Goal: Information Seeking & Learning: Learn about a topic

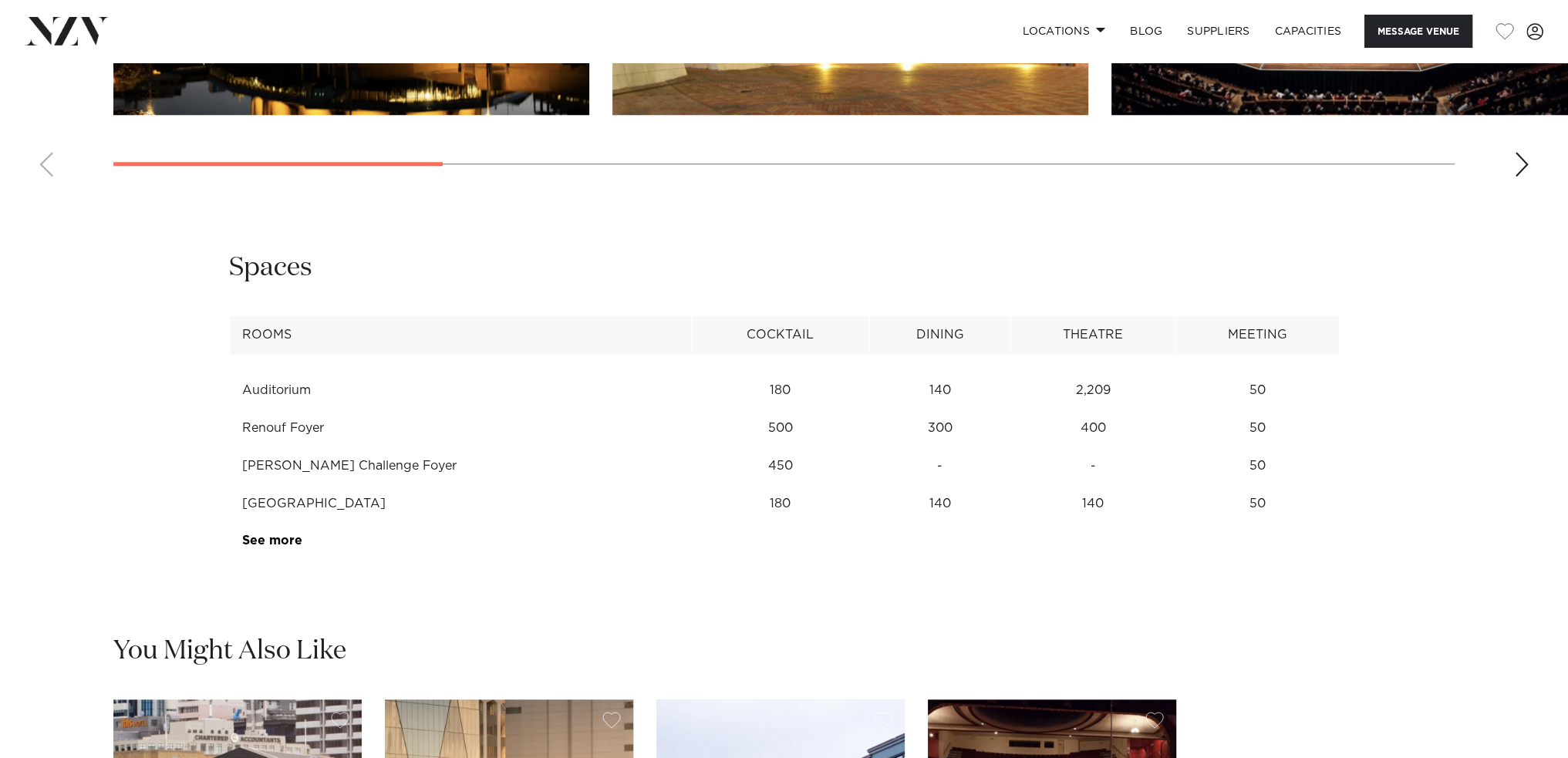
scroll to position [2005, 0]
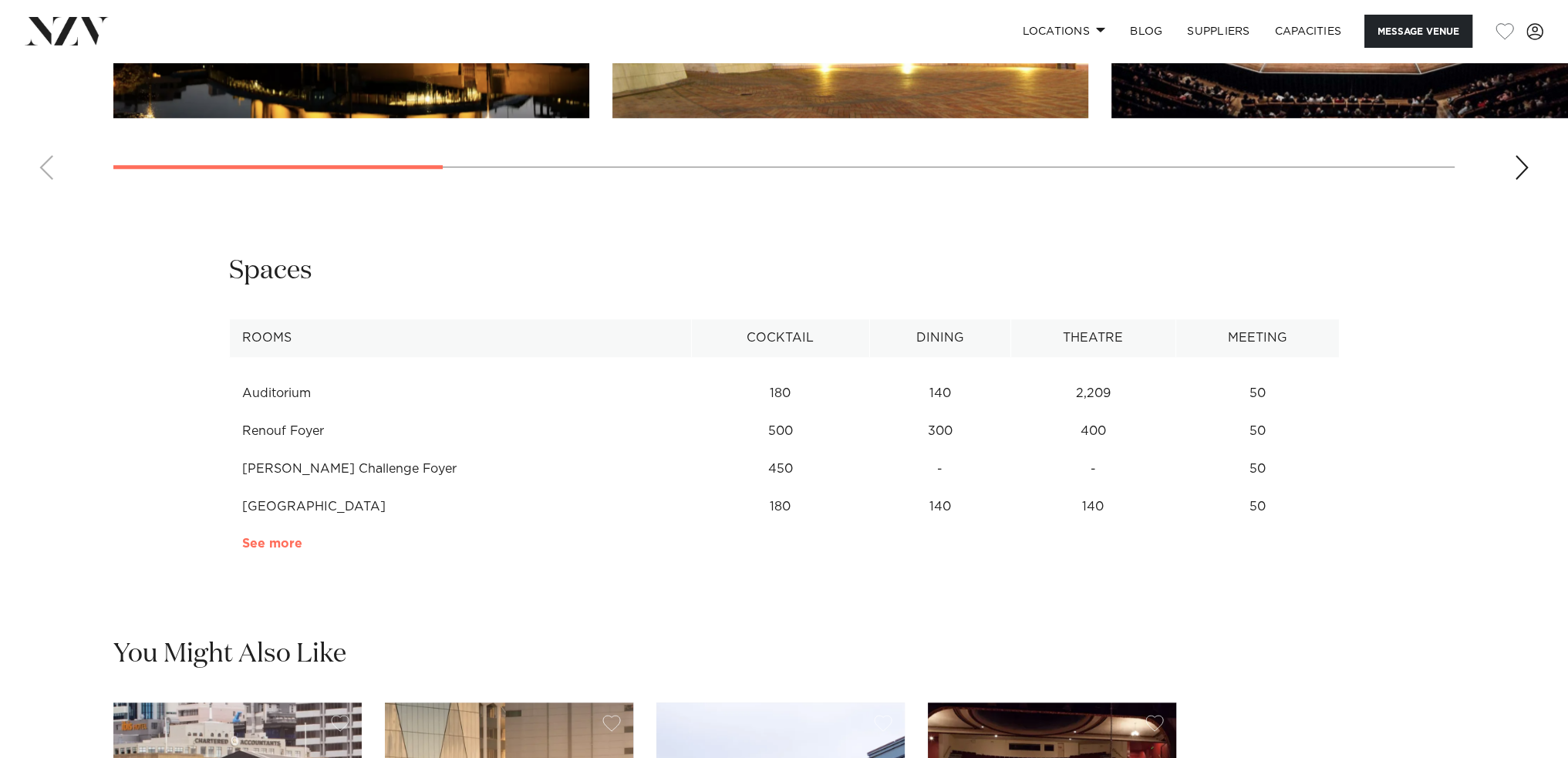
click at [290, 540] on link "See more" at bounding box center [302, 543] width 120 height 13
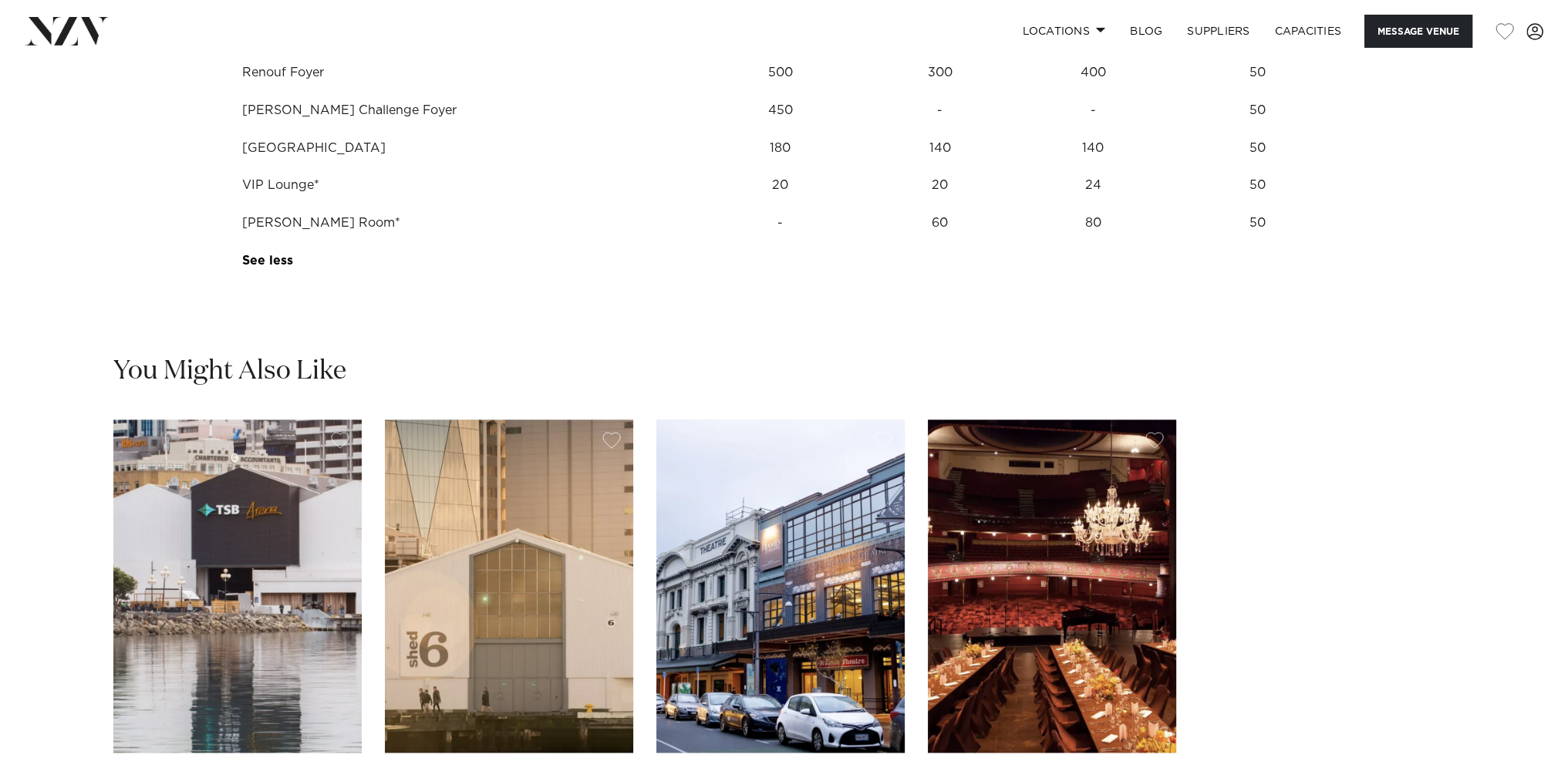
scroll to position [2466, 0]
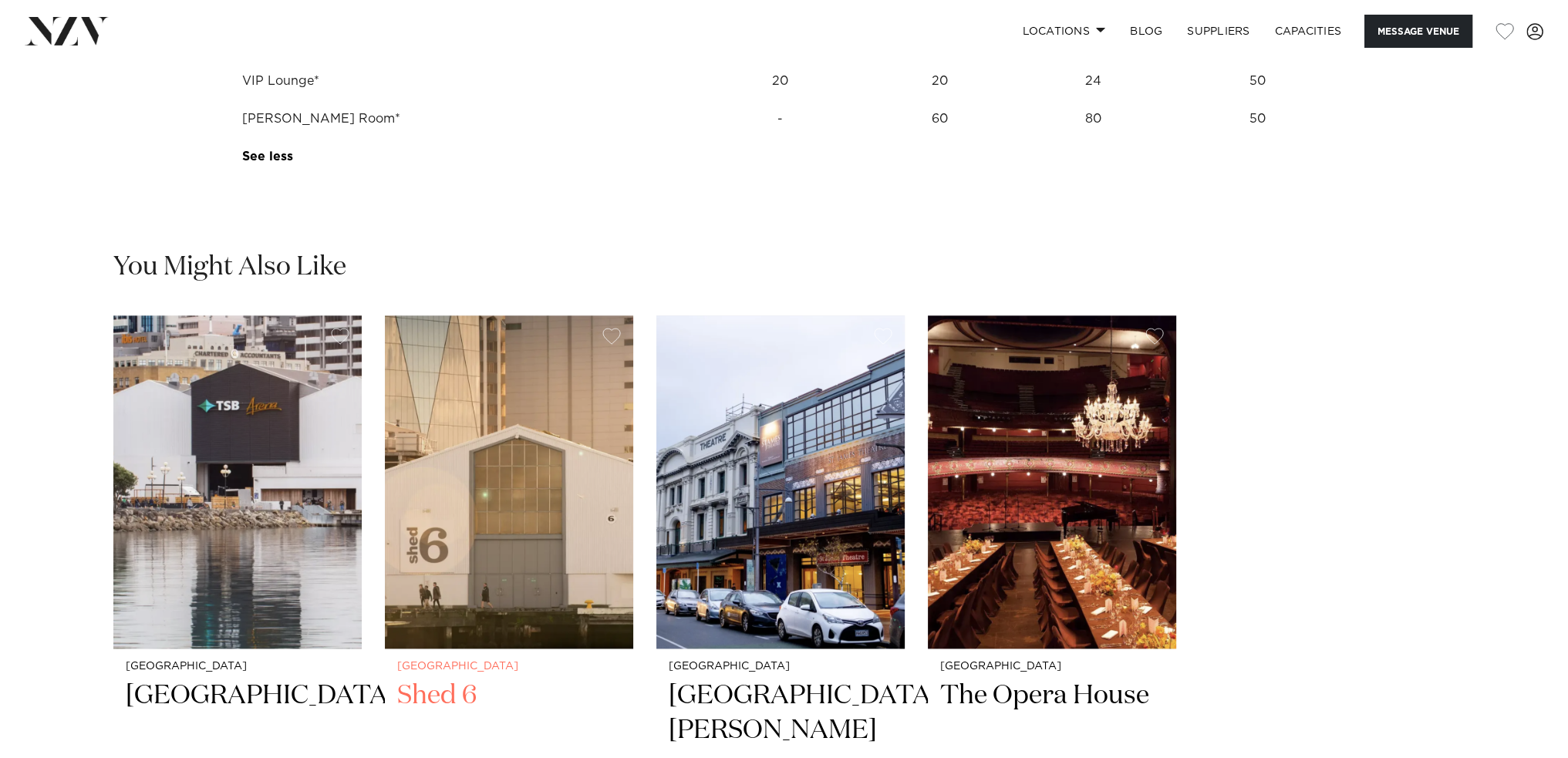
click at [479, 459] on img "2 / 4" at bounding box center [509, 482] width 248 height 333
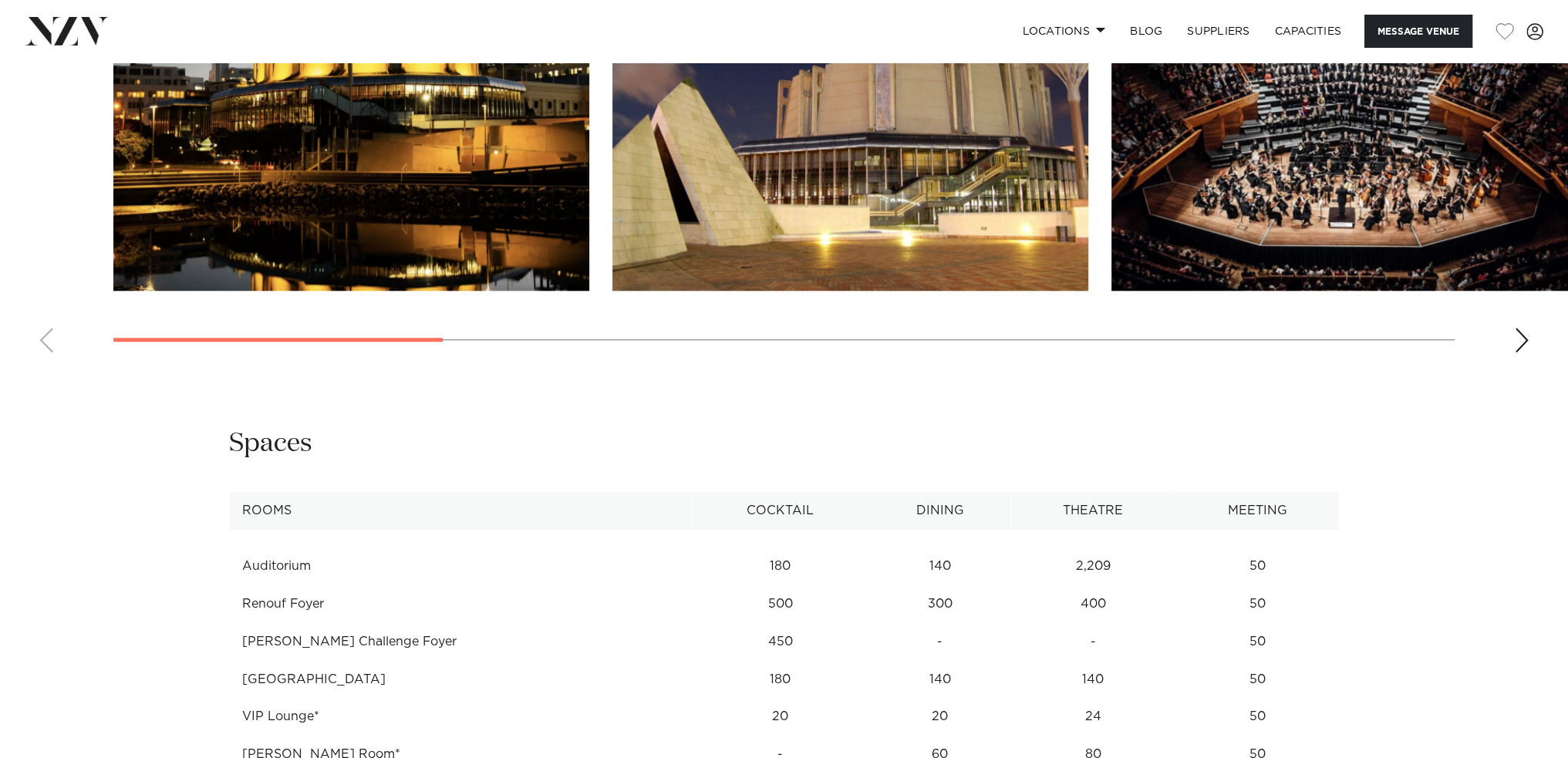
scroll to position [1612, 0]
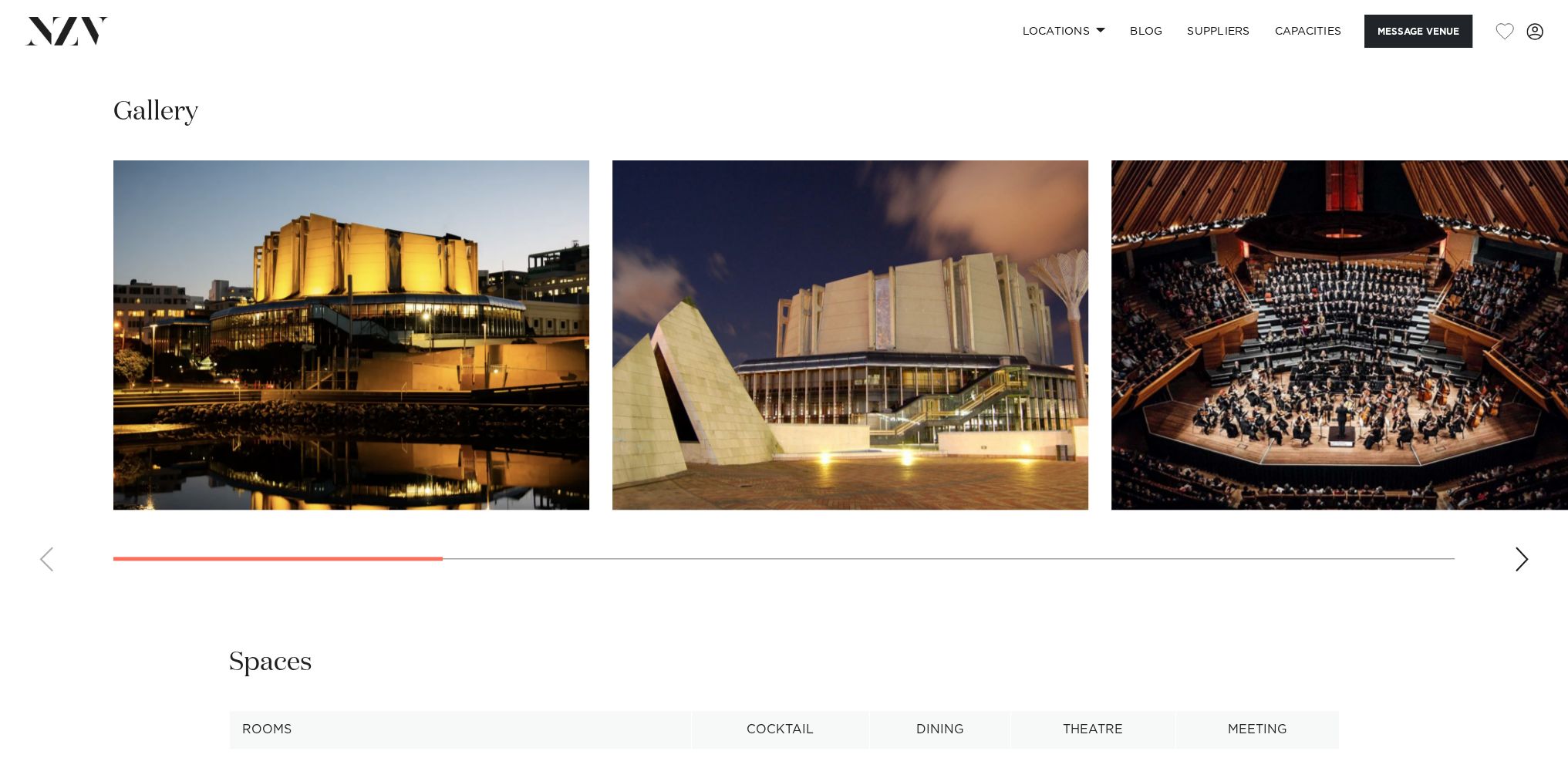
click at [1272, 374] on img "3 / 11" at bounding box center [1350, 335] width 476 height 349
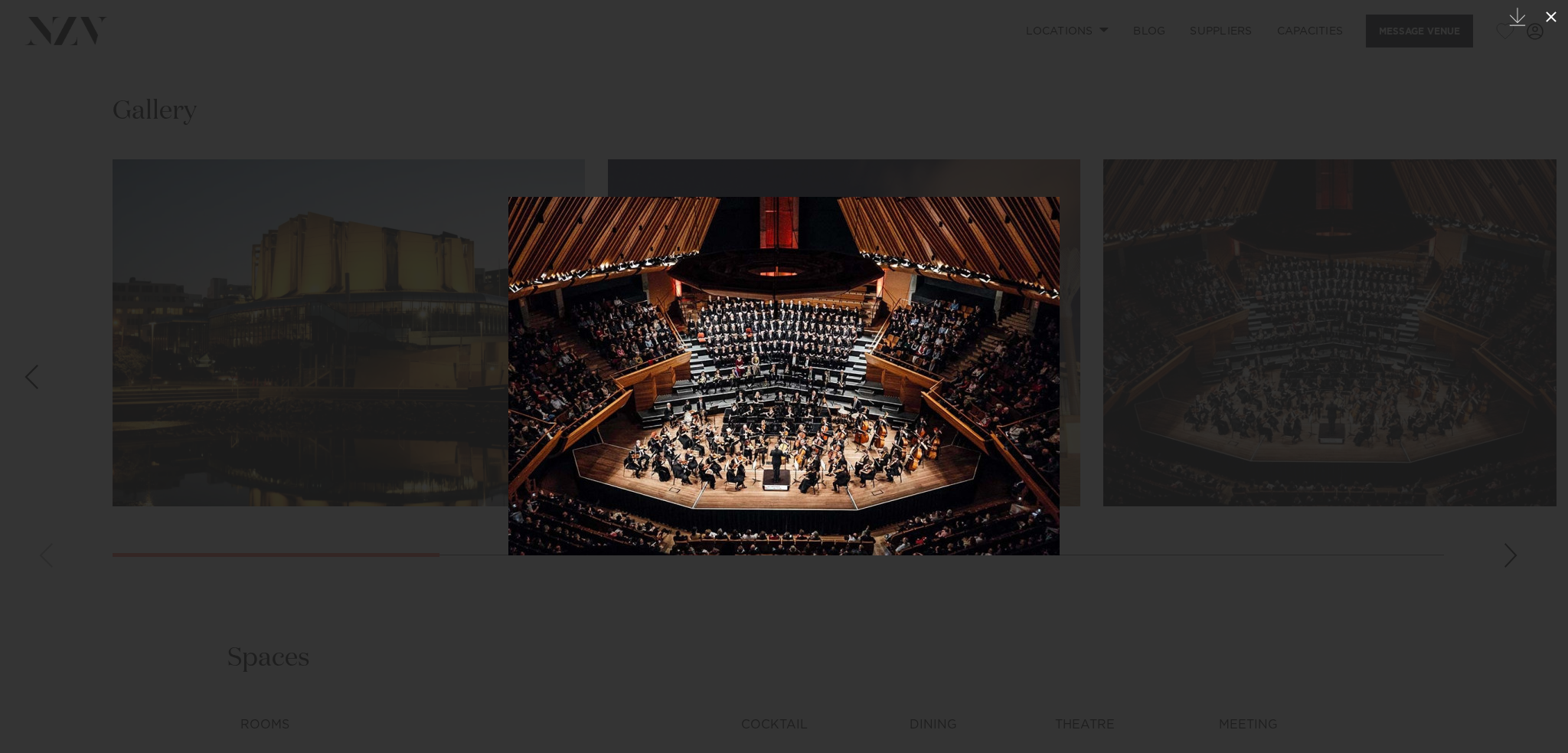
click at [1549, 13] on icon at bounding box center [1551, 16] width 18 height 18
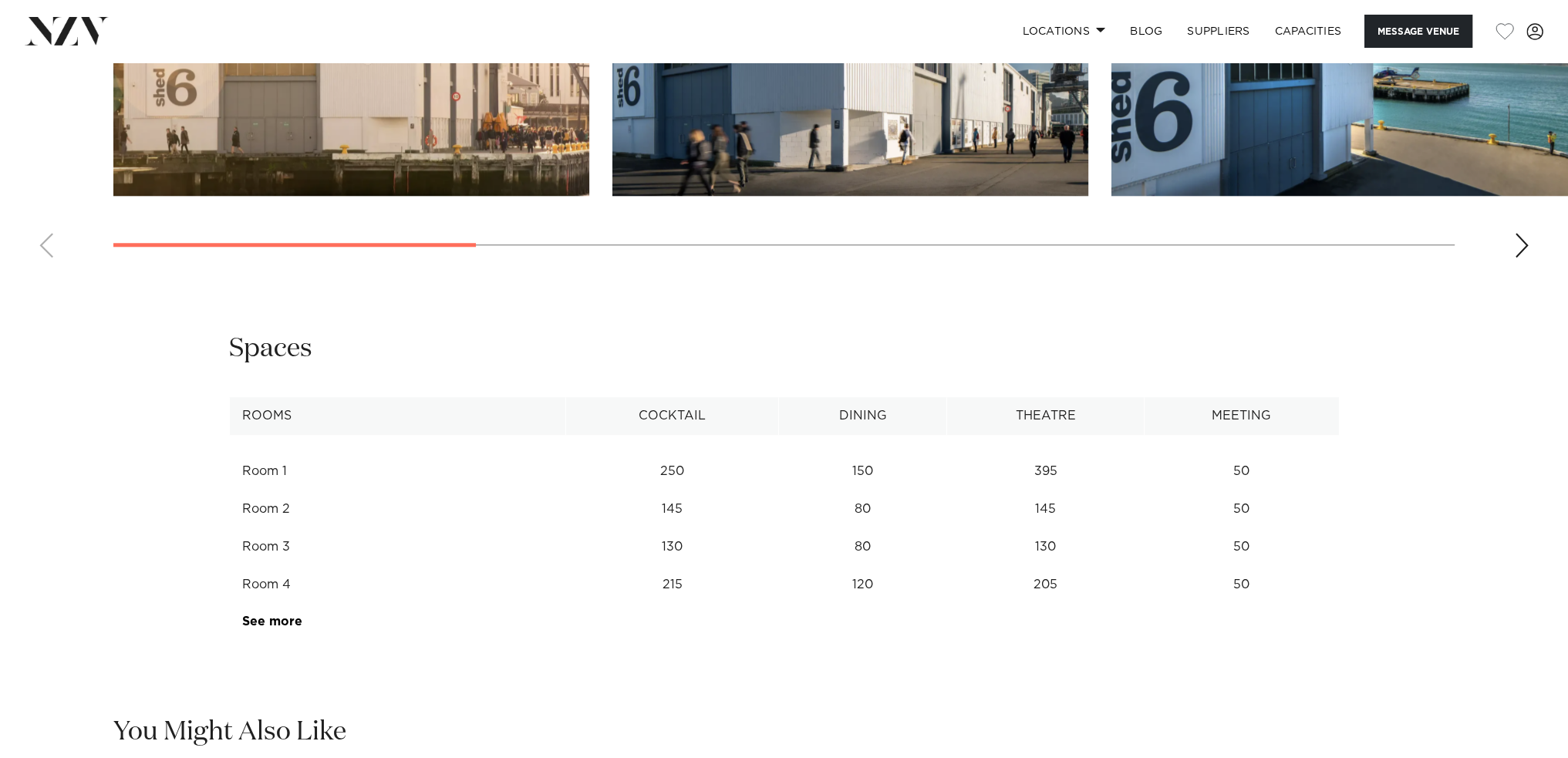
scroll to position [1927, 0]
